Goal: Task Accomplishment & Management: Use online tool/utility

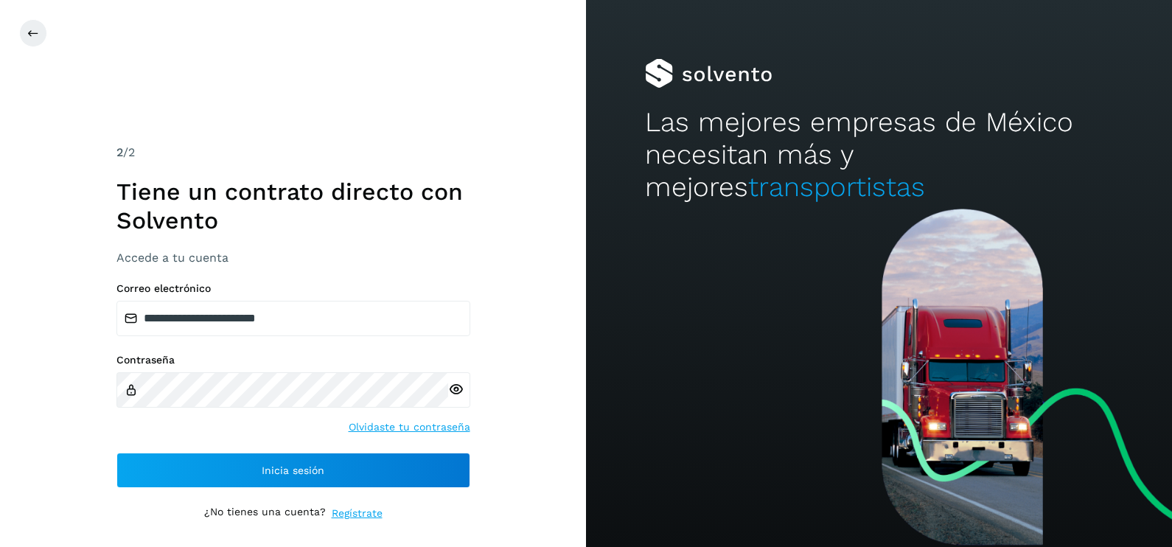
click at [315, 471] on span "Inicia sesión" at bounding box center [293, 470] width 63 height 10
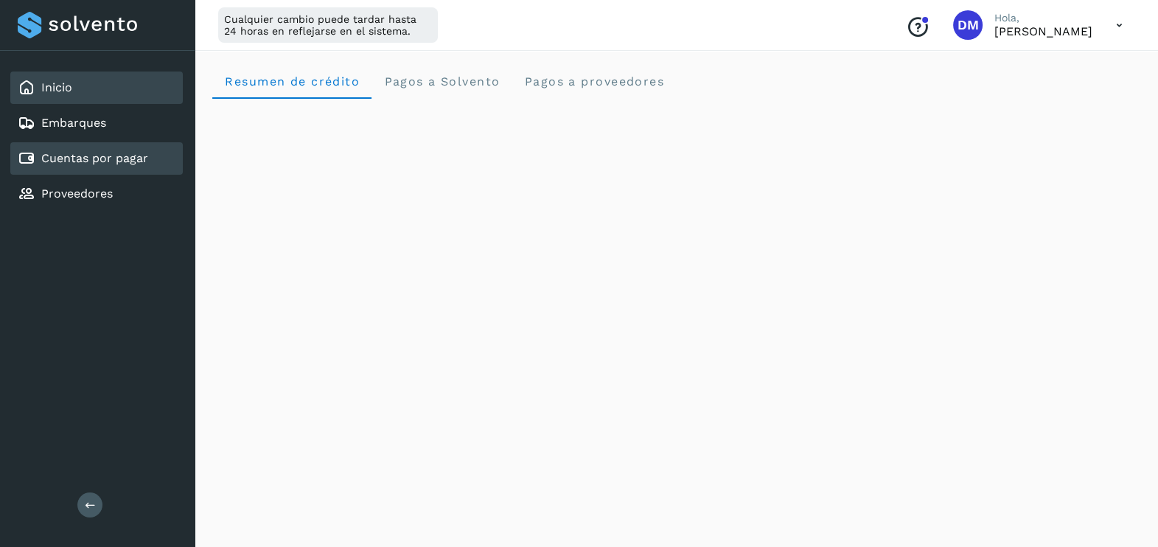
click at [70, 150] on div "Cuentas por pagar" at bounding box center [83, 159] width 130 height 18
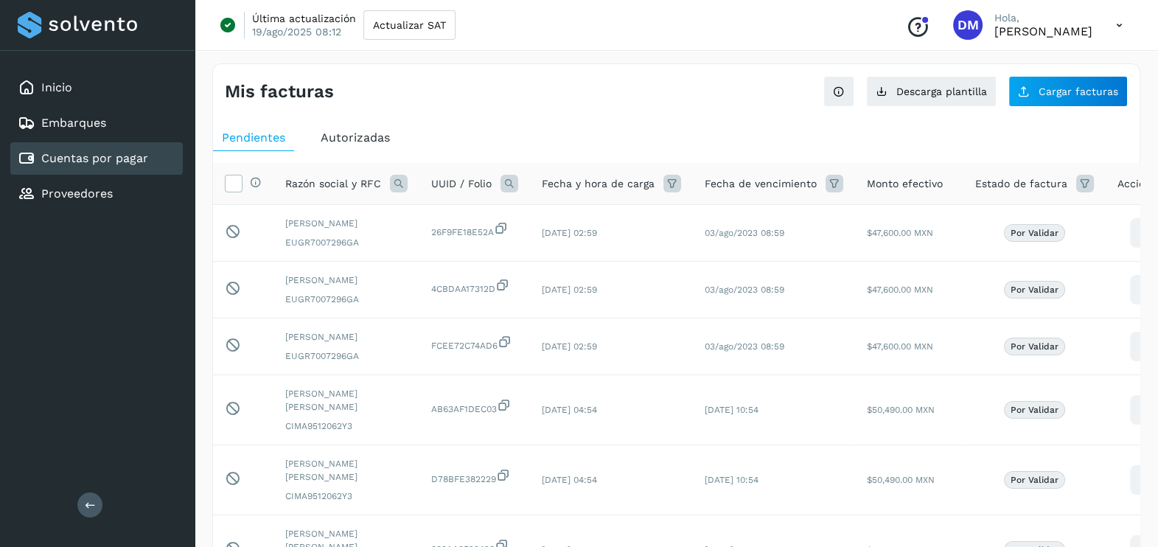
click at [346, 136] on span "Autorizadas" at bounding box center [355, 137] width 69 height 14
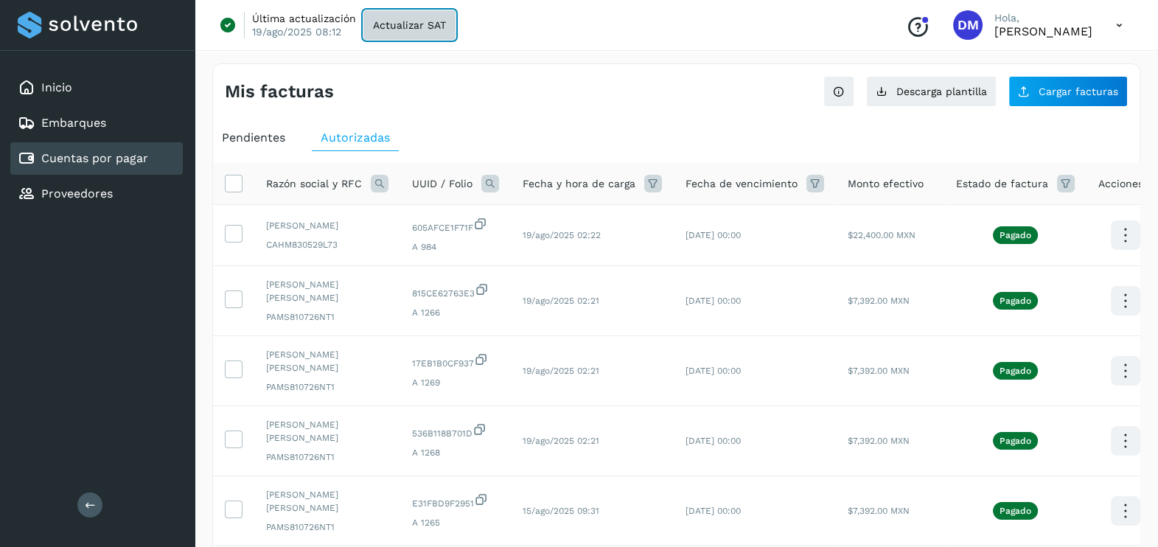
click at [398, 30] on span "Actualizar SAT" at bounding box center [409, 25] width 73 height 10
